Goal: Task Accomplishment & Management: Complete application form

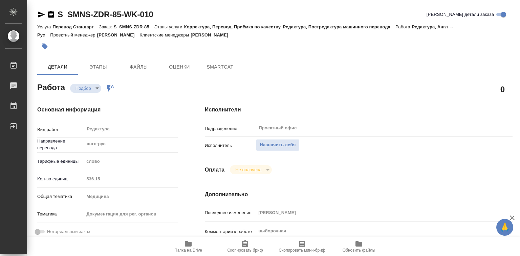
type textarea "x"
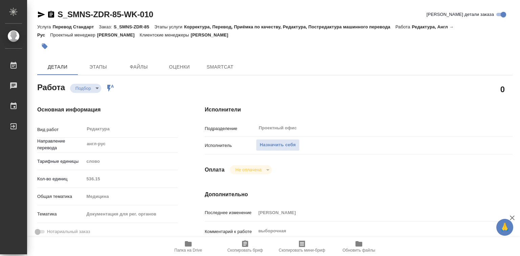
type textarea "x"
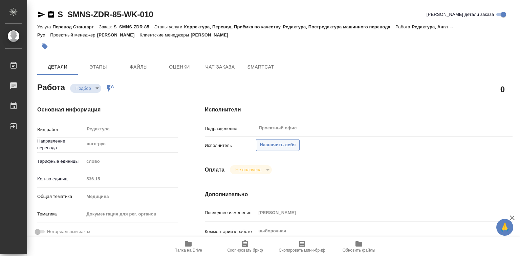
type textarea "x"
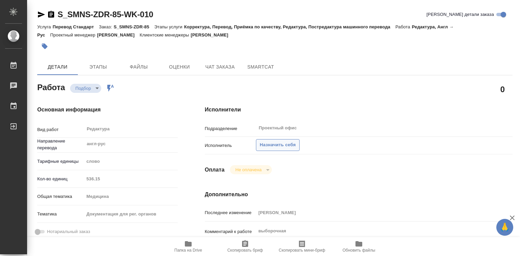
click at [268, 145] on span "Назначить себя" at bounding box center [277, 145] width 36 height 8
type textarea "x"
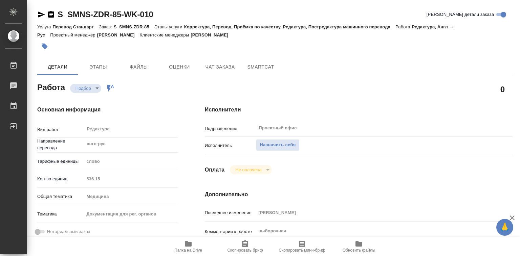
type textarea "x"
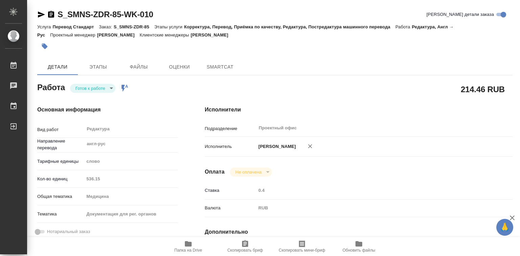
type textarea "x"
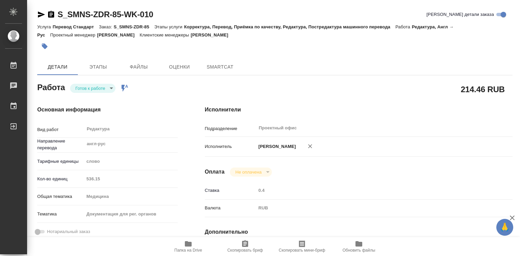
type textarea "x"
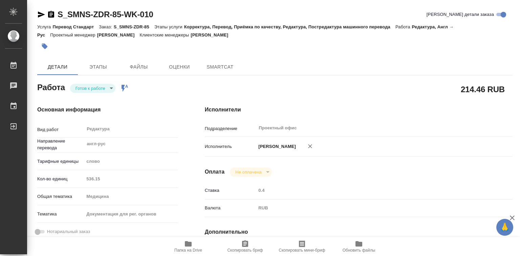
type textarea "x"
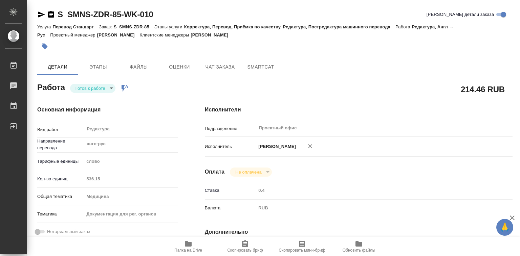
type textarea "x"
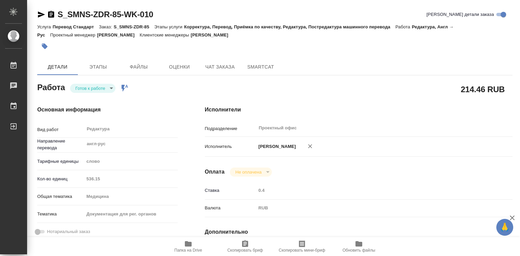
type textarea "x"
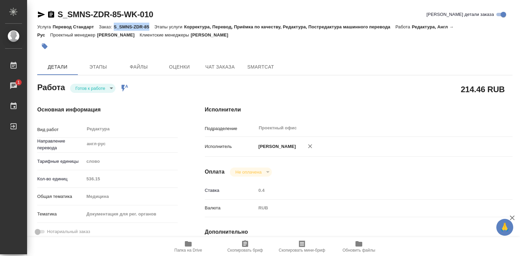
drag, startPoint x: 114, startPoint y: 27, endPoint x: 152, endPoint y: 27, distance: 38.2
click at [152, 27] on p "S_SMNS-ZDR-85" at bounding box center [134, 26] width 41 height 5
copy p "S_SMNS-ZDR-85"
click at [187, 243] on icon "button" at bounding box center [188, 244] width 7 height 5
type textarea "x"
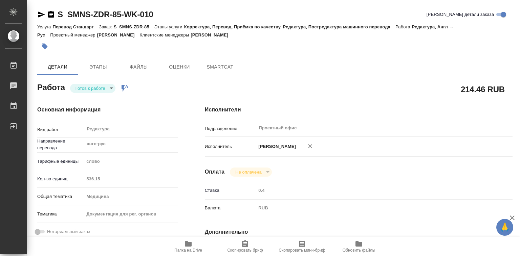
type textarea "x"
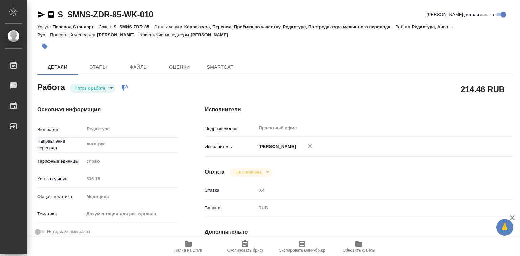
type textarea "x"
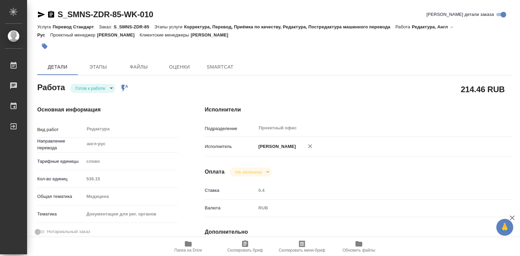
type textarea "x"
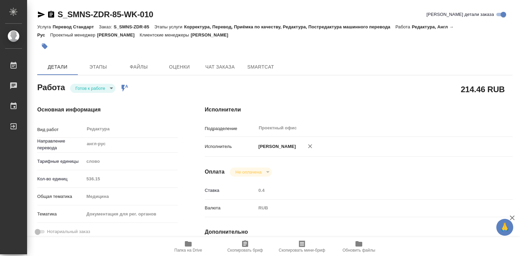
type textarea "x"
